Goal: Task Accomplishment & Management: Manage account settings

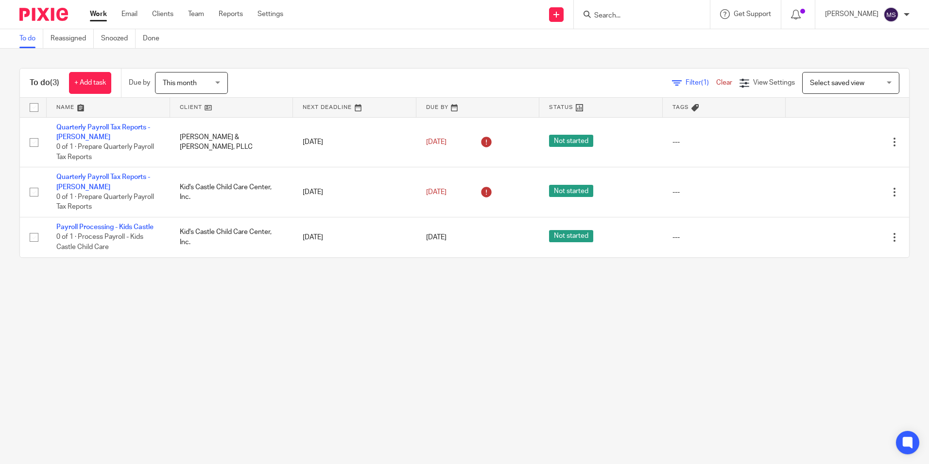
click at [624, 17] on input "Search" at bounding box center [636, 16] width 87 height 9
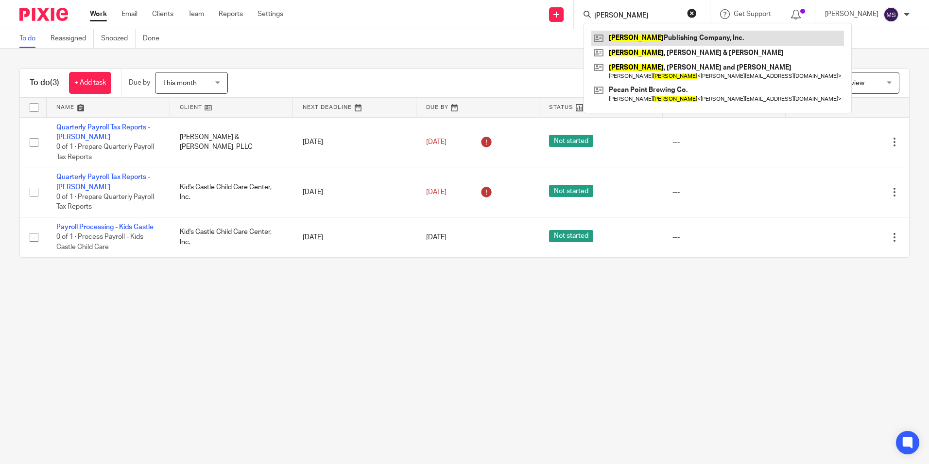
type input "scurlock"
click at [662, 36] on link at bounding box center [717, 38] width 253 height 15
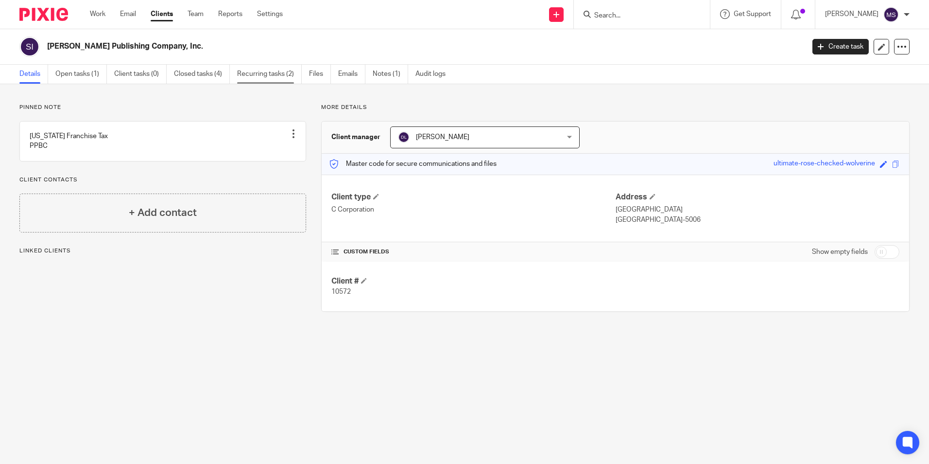
click at [285, 76] on link "Recurring tasks (2)" at bounding box center [269, 74] width 65 height 19
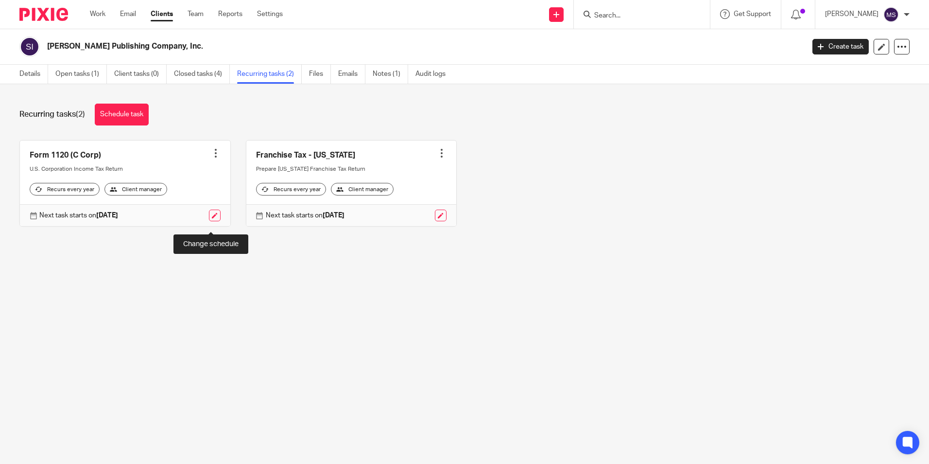
click at [209, 221] on link at bounding box center [215, 215] width 12 height 12
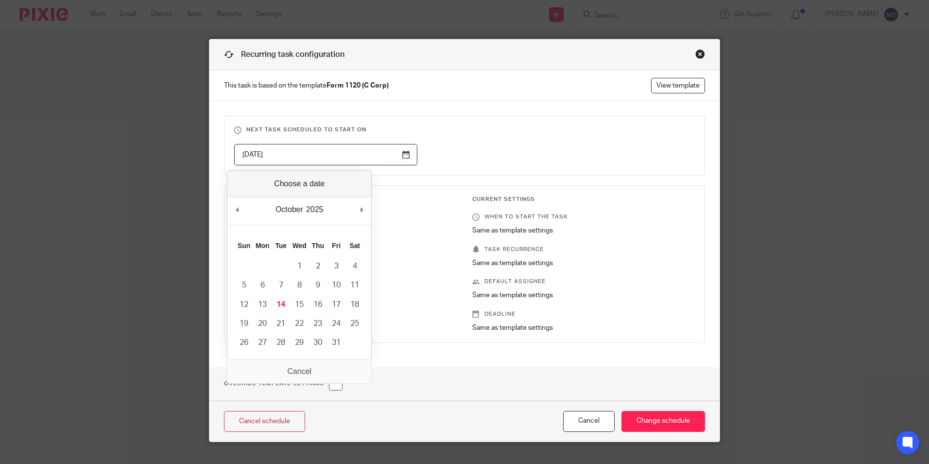
drag, startPoint x: 272, startPoint y: 154, endPoint x: 130, endPoint y: 142, distance: 142.4
click at [130, 142] on div "Recurring task configuration This task is based on the template Form 1120 (C Co…" at bounding box center [464, 232] width 929 height 464
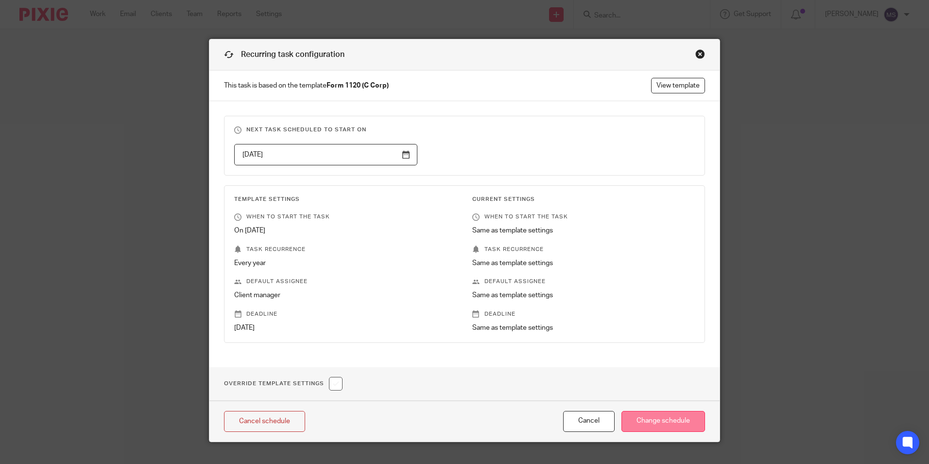
type input "2026-10-17"
click at [679, 421] on input "Change schedule" at bounding box center [664, 421] width 84 height 21
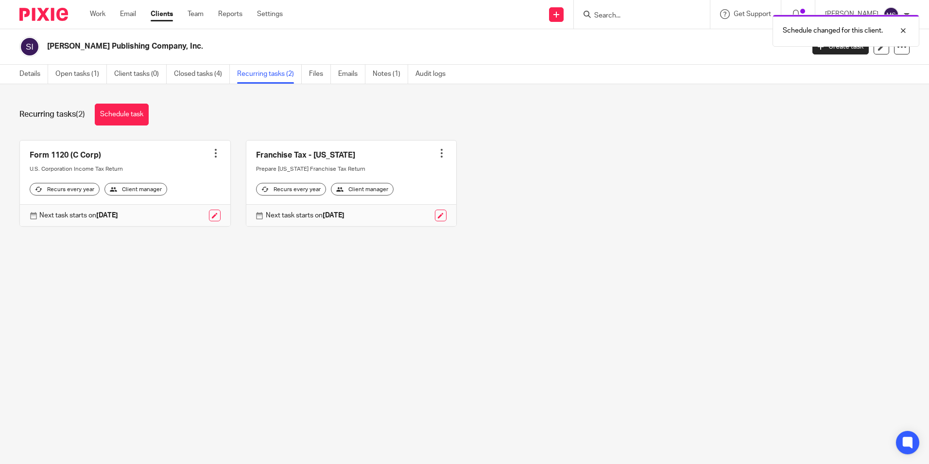
click at [211, 151] on div at bounding box center [216, 153] width 10 height 10
click at [160, 173] on link "Create task" at bounding box center [176, 175] width 78 height 14
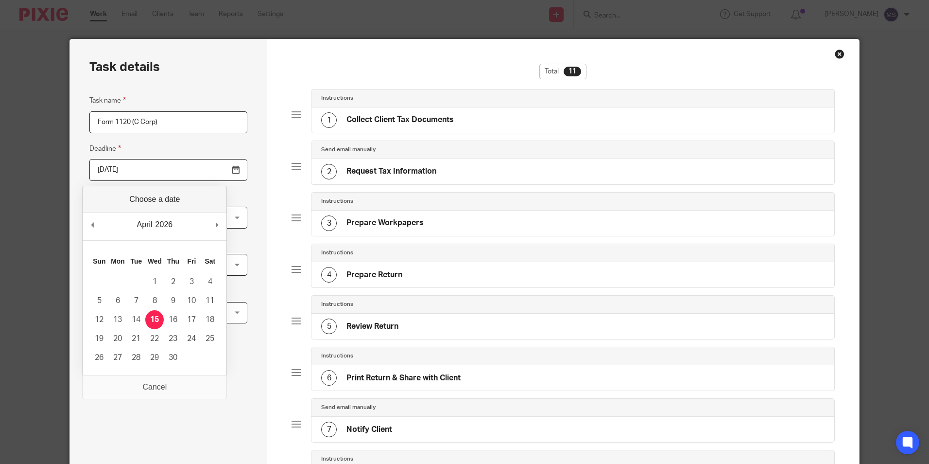
click at [149, 173] on input "[DATE]" at bounding box center [168, 170] width 158 height 22
type input "2025-10-15"
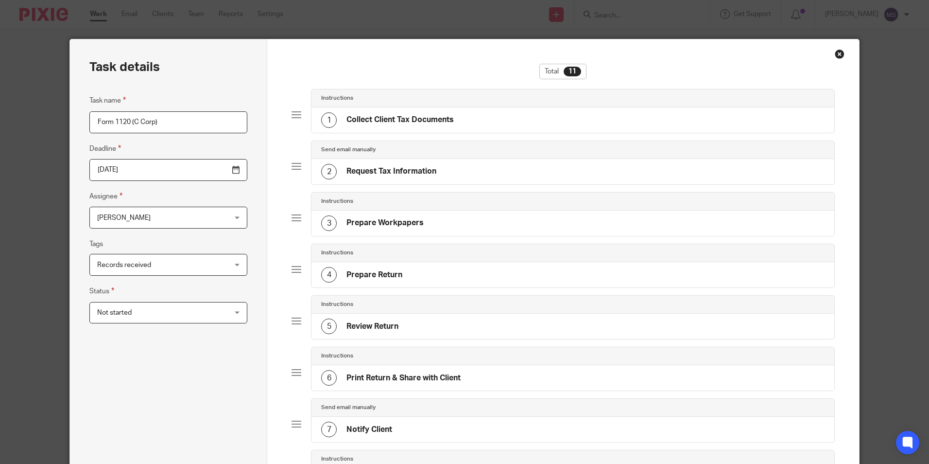
click at [136, 219] on span "[PERSON_NAME]" at bounding box center [157, 217] width 120 height 20
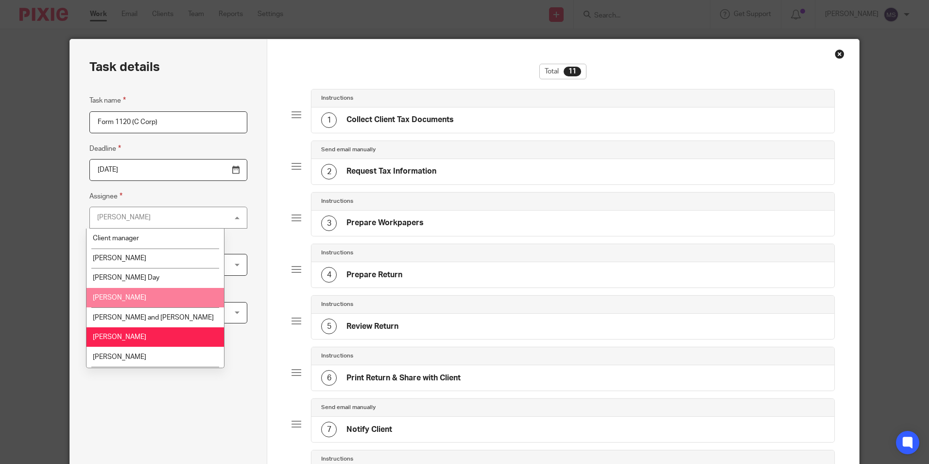
click at [128, 296] on li "[PERSON_NAME]" at bounding box center [155, 298] width 138 height 20
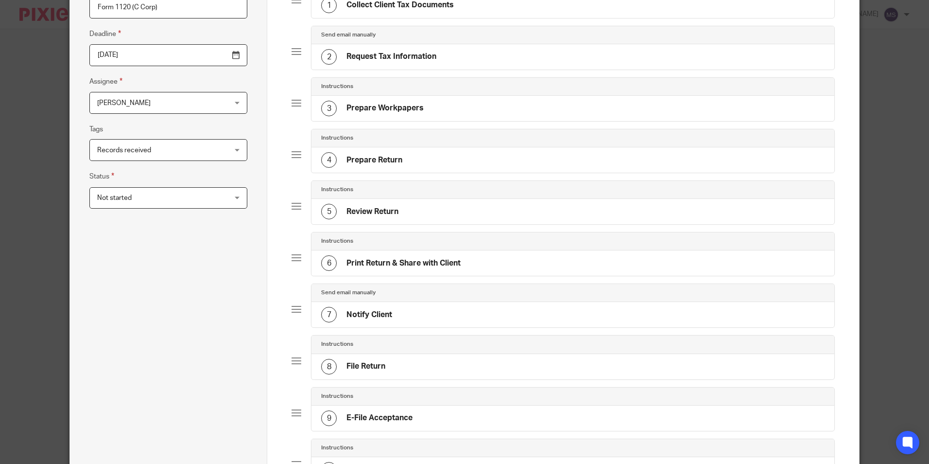
scroll to position [292, 0]
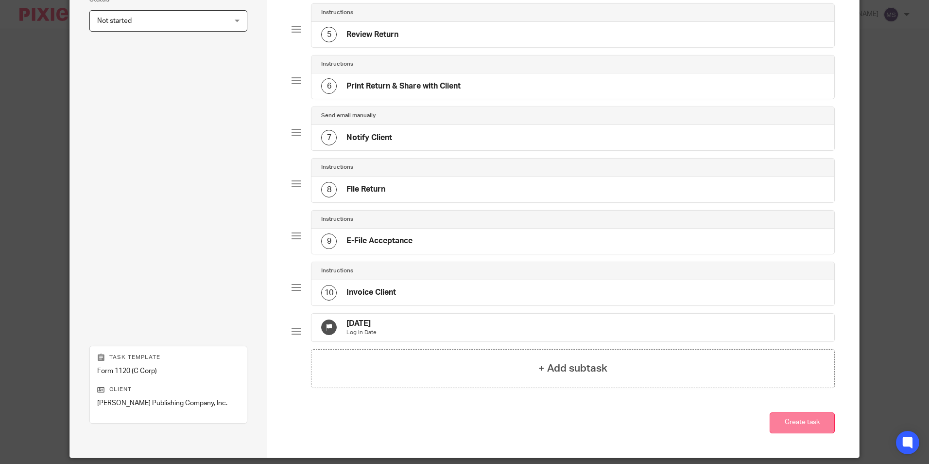
click at [798, 430] on button "Create task" at bounding box center [802, 422] width 65 height 21
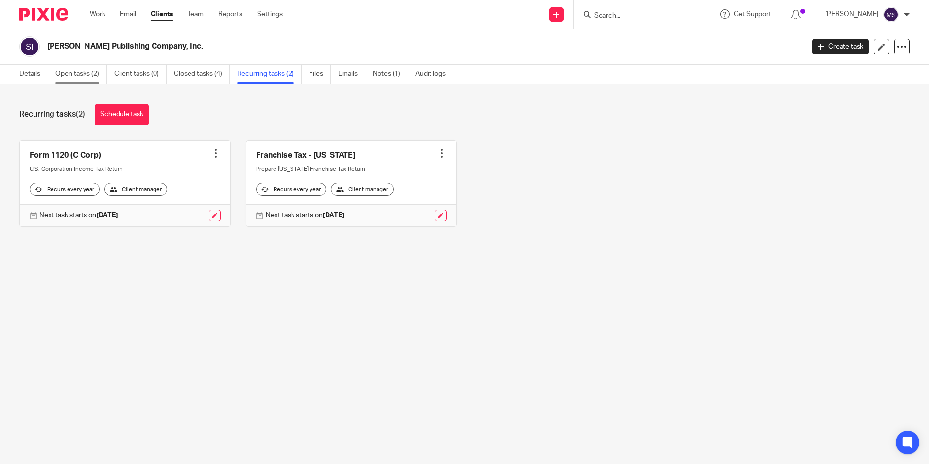
click at [76, 73] on link "Open tasks (2)" at bounding box center [81, 74] width 52 height 19
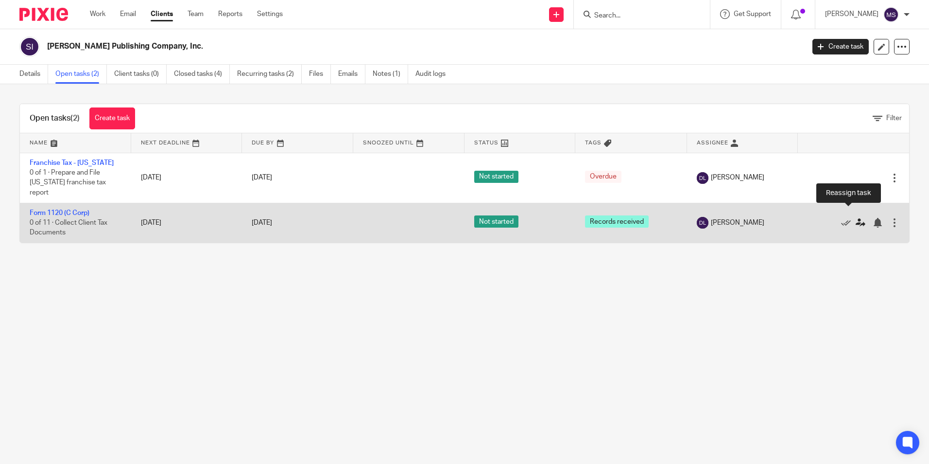
click at [856, 218] on icon at bounding box center [861, 223] width 10 height 10
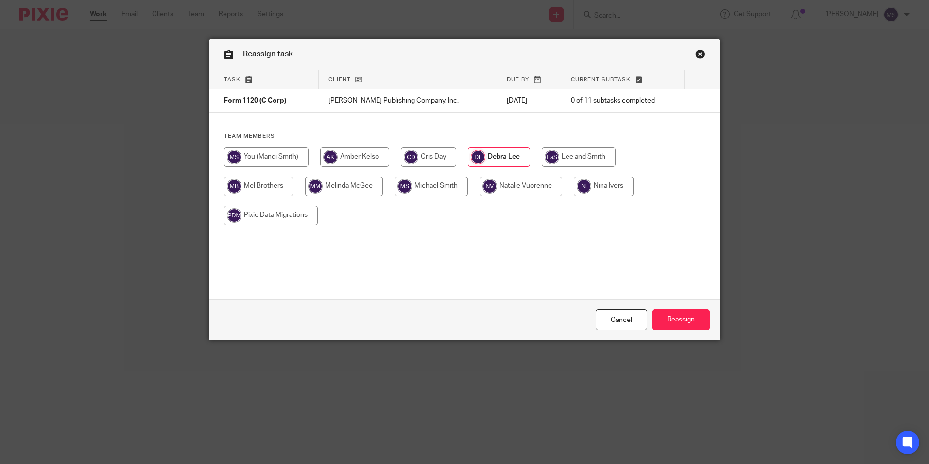
click at [427, 156] on input "radio" at bounding box center [428, 156] width 55 height 19
radio input "true"
click at [677, 317] on input "Reassign" at bounding box center [681, 319] width 58 height 21
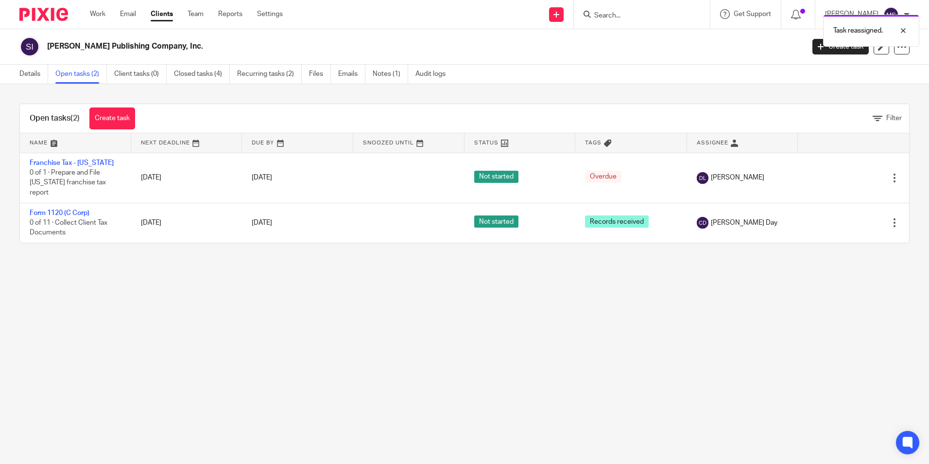
click at [623, 19] on div "Task reassigned." at bounding box center [692, 28] width 455 height 37
click at [614, 15] on input "Search" at bounding box center [636, 16] width 87 height 9
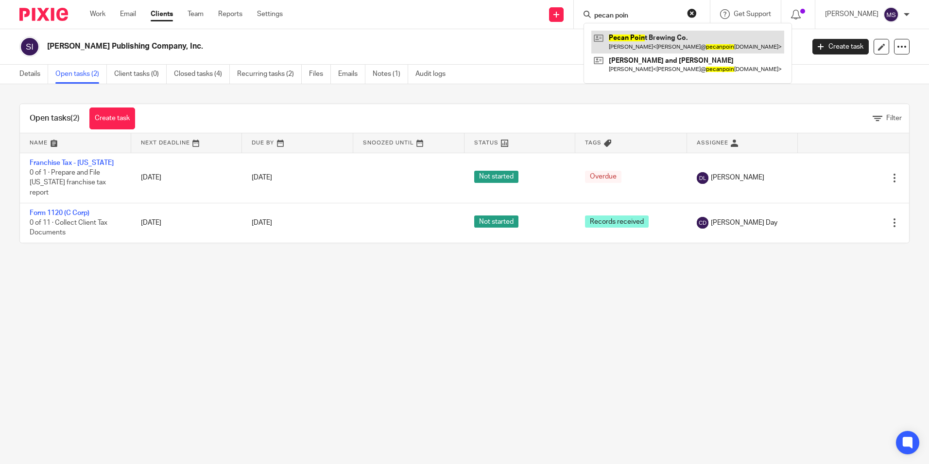
type input "pecan poin"
click at [655, 41] on link at bounding box center [687, 42] width 193 height 22
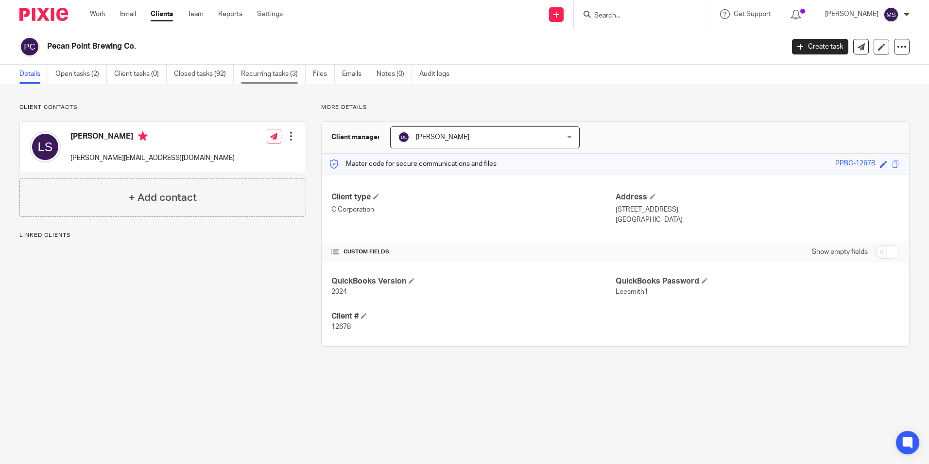
click at [276, 76] on link "Recurring tasks (3)" at bounding box center [273, 74] width 65 height 19
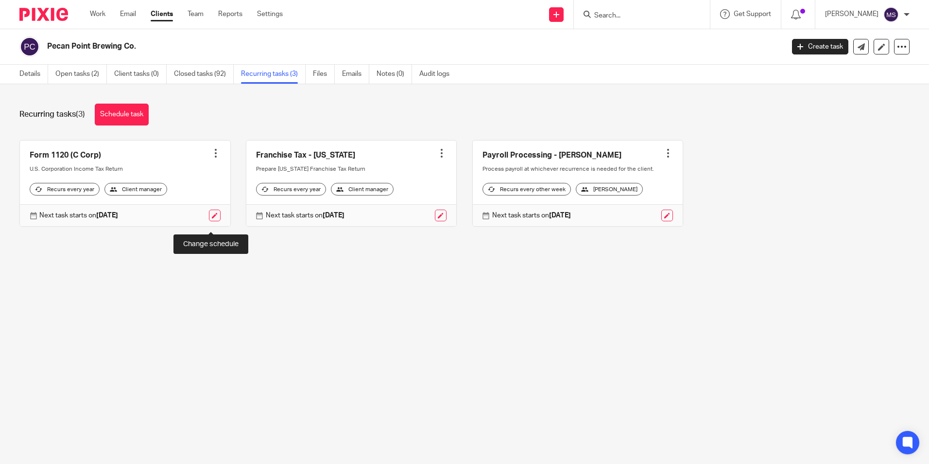
click at [209, 221] on link at bounding box center [215, 215] width 12 height 12
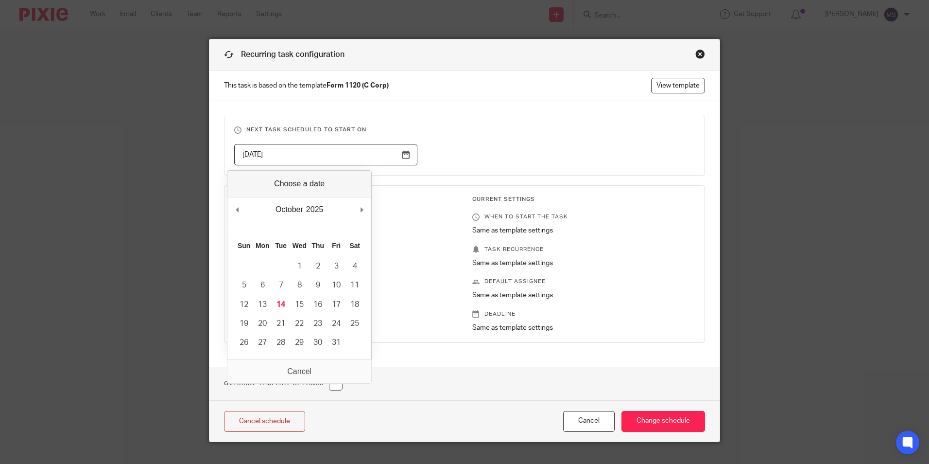
drag, startPoint x: 278, startPoint y: 153, endPoint x: 196, endPoint y: 148, distance: 82.3
click at [196, 148] on div "Recurring task configuration This task is based on the template Form 1120 (C Co…" at bounding box center [464, 232] width 929 height 464
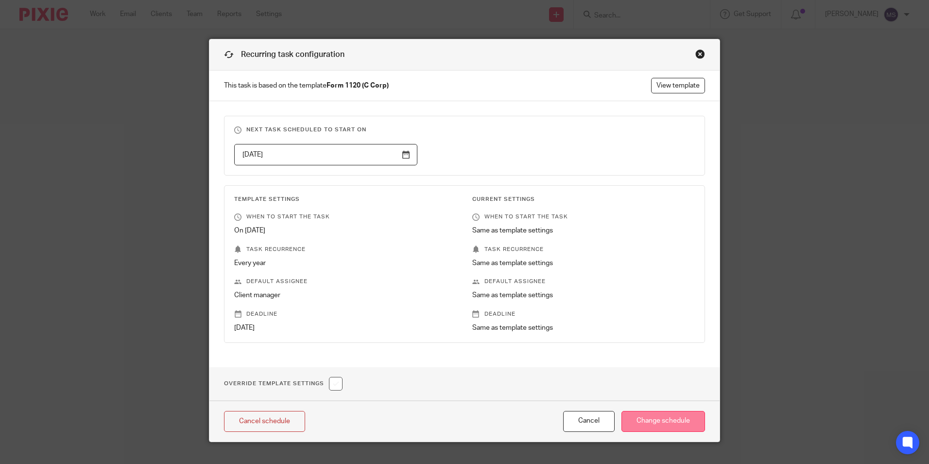
type input "2026-10-17"
click at [669, 422] on input "Change schedule" at bounding box center [664, 421] width 84 height 21
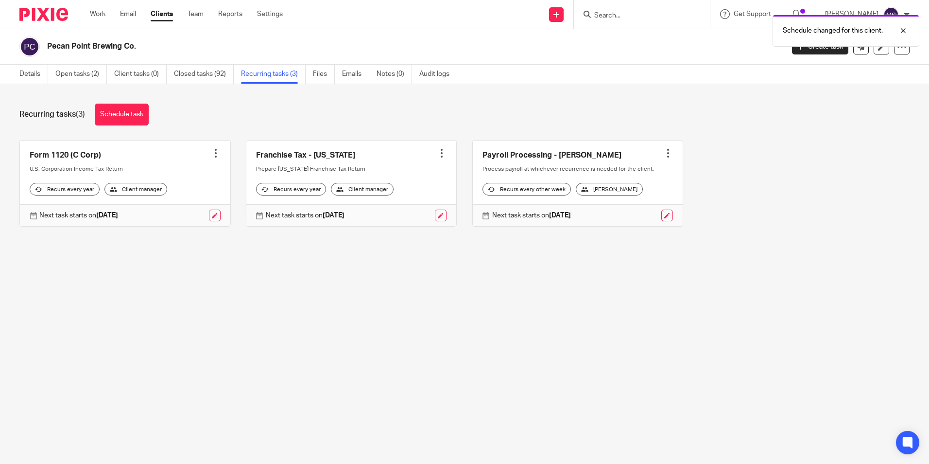
click at [211, 153] on div at bounding box center [216, 153] width 10 height 10
click at [170, 174] on link "Create task" at bounding box center [176, 175] width 78 height 14
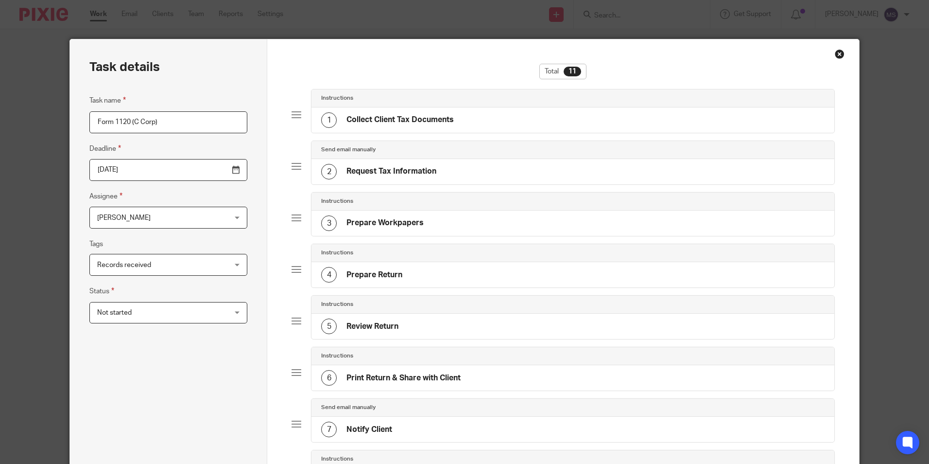
click at [148, 168] on input "2026-04-15" at bounding box center [168, 170] width 158 height 22
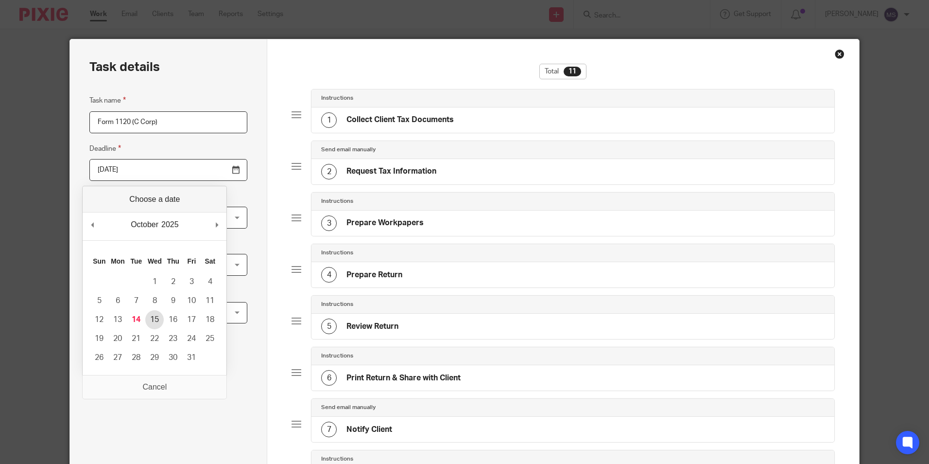
type input "2025-10-15"
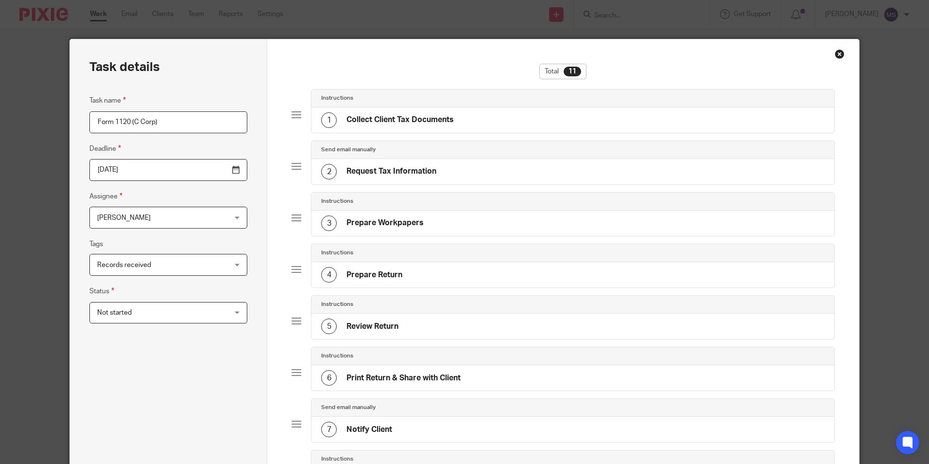
click at [137, 217] on span "[PERSON_NAME]" at bounding box center [157, 217] width 120 height 20
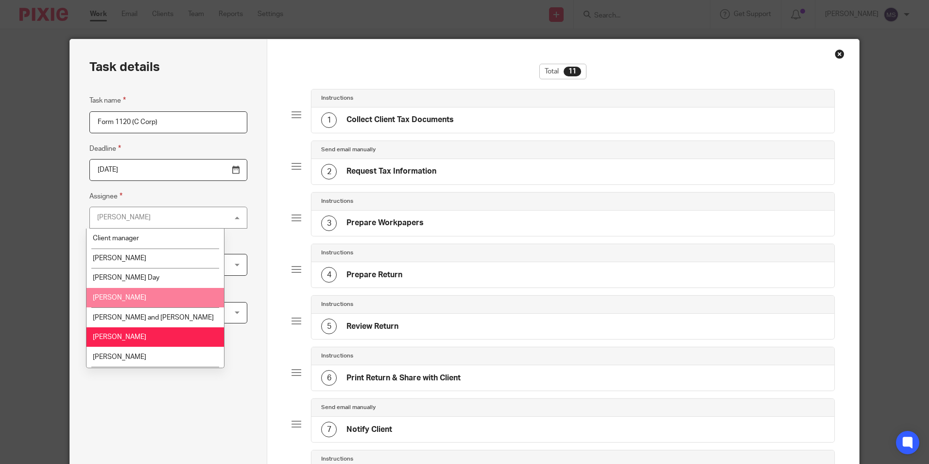
click at [133, 299] on li "Debra Lee" at bounding box center [155, 298] width 138 height 20
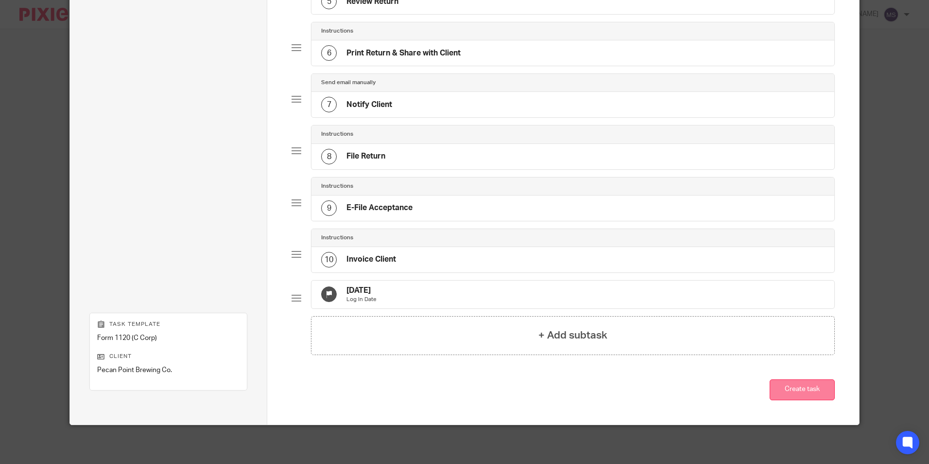
scroll to position [332, 0]
click at [799, 390] on button "Create task" at bounding box center [802, 389] width 65 height 21
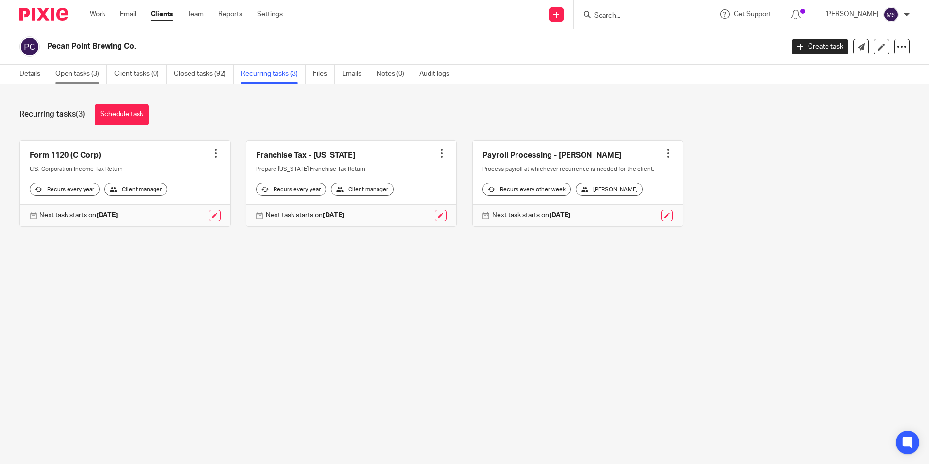
click at [73, 72] on link "Open tasks (3)" at bounding box center [81, 74] width 52 height 19
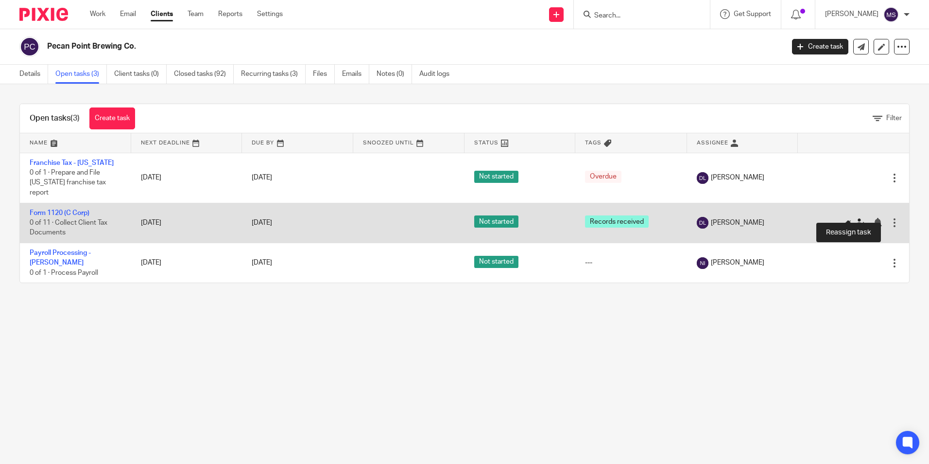
click at [856, 218] on icon at bounding box center [861, 223] width 10 height 10
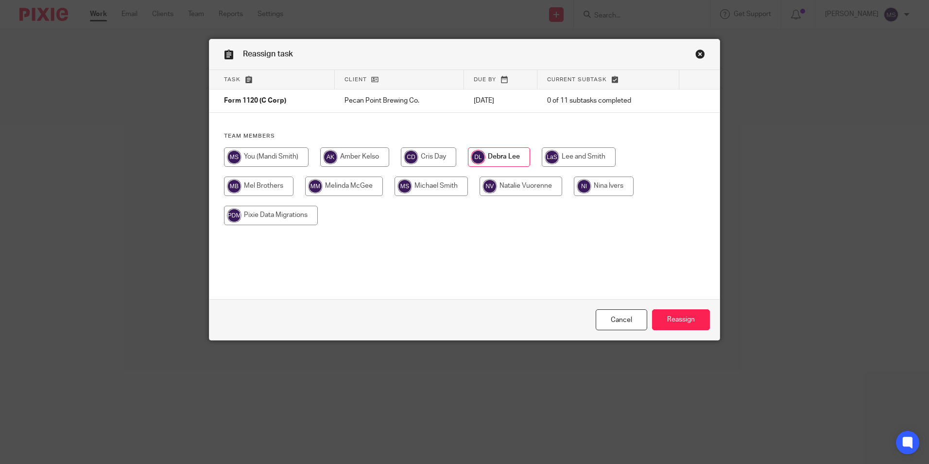
click at [429, 155] on input "radio" at bounding box center [428, 156] width 55 height 19
radio input "true"
click at [671, 319] on input "Reassign" at bounding box center [681, 319] width 58 height 21
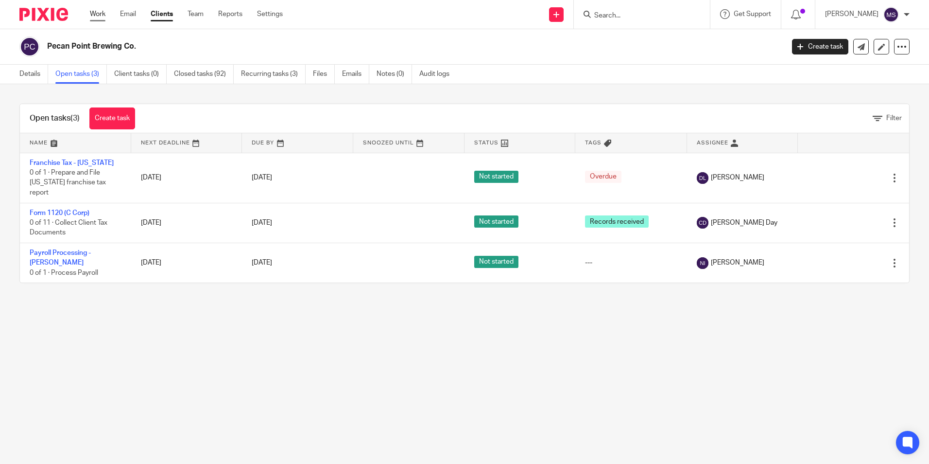
click at [96, 15] on link "Work" at bounding box center [98, 14] width 16 height 10
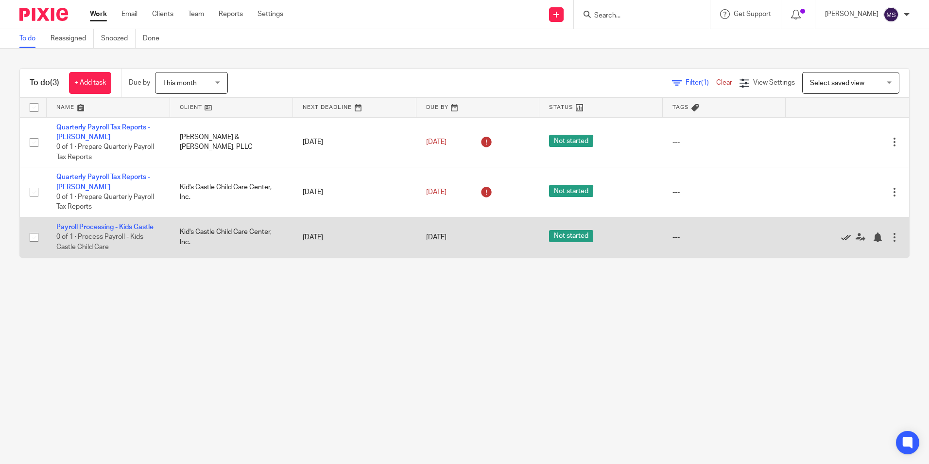
click at [841, 235] on icon at bounding box center [846, 237] width 10 height 10
